Goal: Task Accomplishment & Management: Manage account settings

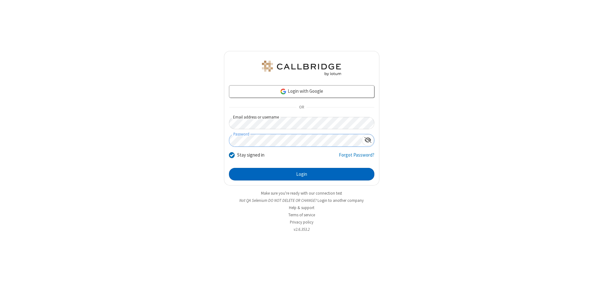
click at [302, 174] on button "Login" at bounding box center [301, 174] width 145 height 13
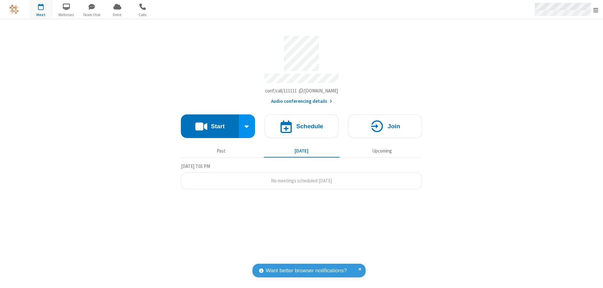
click at [596, 10] on span "Open menu" at bounding box center [596, 10] width 5 height 6
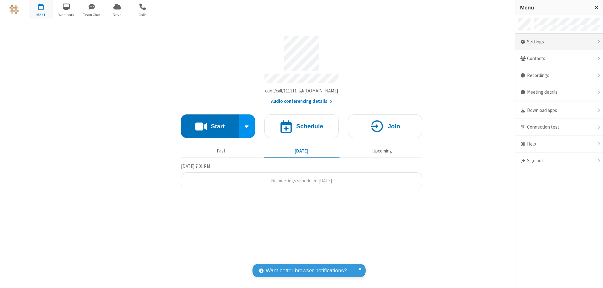
click at [559, 42] on div "Settings" at bounding box center [560, 42] width 88 height 17
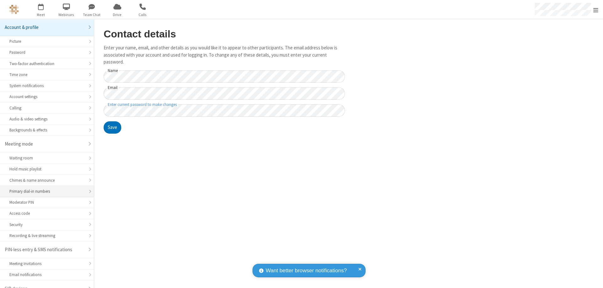
click at [45, 188] on div "Primary dial-in numbers" at bounding box center [46, 191] width 75 height 6
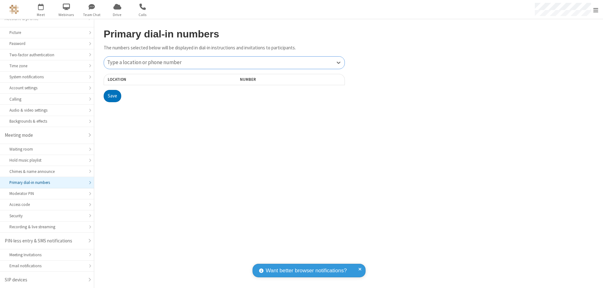
click at [224, 63] on div "Type a location or phone number" at bounding box center [224, 63] width 241 height 12
